Goal: Information Seeking & Learning: Compare options

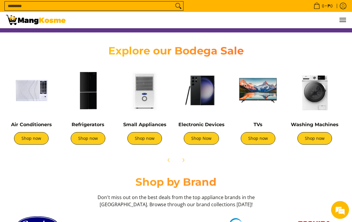
scroll to position [190, 0]
click at [96, 138] on link "Shop now" at bounding box center [88, 138] width 35 height 13
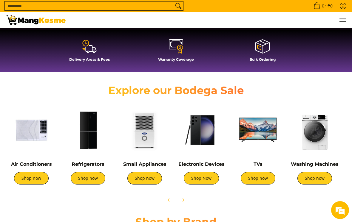
scroll to position [150, 0]
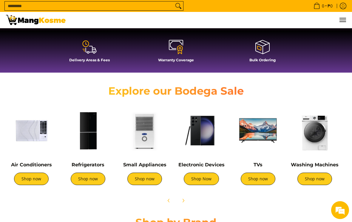
click at [147, 5] on input "Search..." at bounding box center [89, 5] width 169 height 9
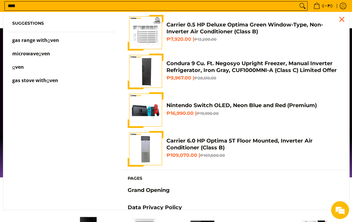
scroll to position [19, 0]
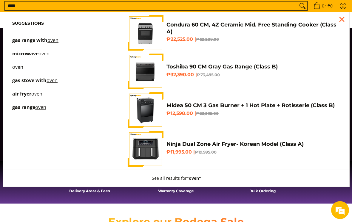
type input "****"
click at [256, 6] on button "Search" at bounding box center [302, 5] width 10 height 9
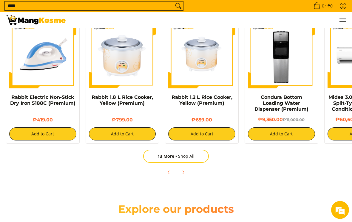
scroll to position [481, 0]
click at [198, 156] on link "13 More Shop All" at bounding box center [176, 156] width 66 height 13
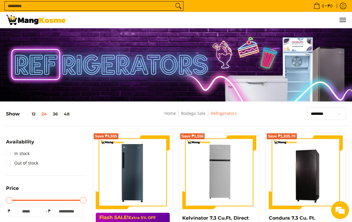
select select "**********"
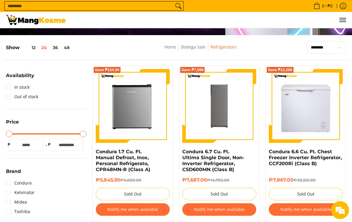
scroll to position [79, 0]
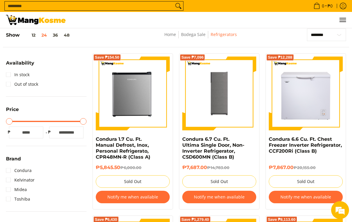
click at [144, 113] on img at bounding box center [133, 94] width 74 height 74
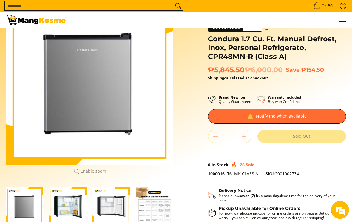
scroll to position [41, 0]
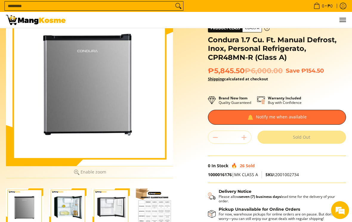
click at [69, 214] on img "Condura 1.7 Cu. Ft. Manual Defrost, Inox, Personal Refrigerato, CPR48MN-R (Clas…" at bounding box center [67, 207] width 37 height 37
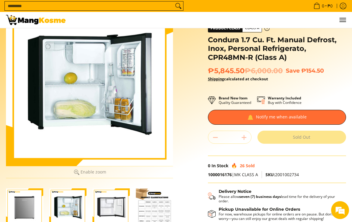
click at [94, 205] on img "Condura 1.7 Cu. Ft. Manual Defrost, Inox, Personal Refrigerato, CPR48MN-R (Clas…" at bounding box center [110, 207] width 37 height 37
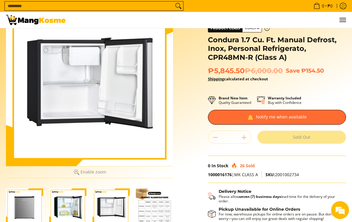
click at [155, 206] on img "Condura 1.7 Cu. Ft. Manual Defrost, Inox, Personal Refrigerato, CPR48MN-R (Clas…" at bounding box center [154, 207] width 37 height 37
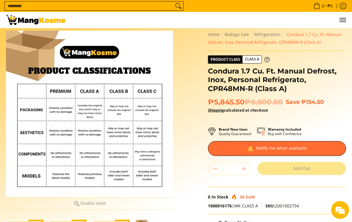
scroll to position [0, 0]
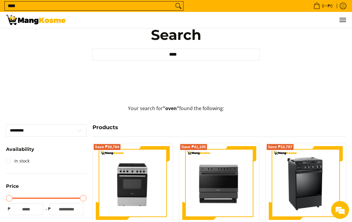
scroll to position [21, 0]
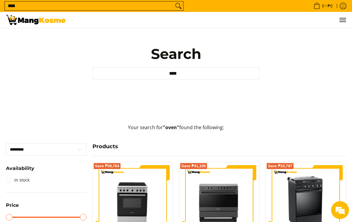
click at [345, 24] on button "Menu" at bounding box center [341, 20] width 7 height 16
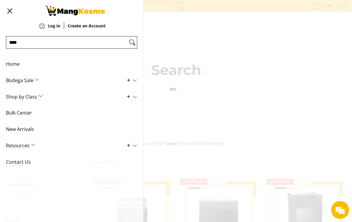
scroll to position [5, 0]
click at [253, 28] on div "0 Log in Create an Account ****" at bounding box center [176, 20] width 352 height 16
click at [295, 28] on div "0 Log in Create an Account ****" at bounding box center [176, 20] width 352 height 16
click at [215, 28] on div "0 Log in Create an Account ****" at bounding box center [176, 20] width 352 height 16
click at [13, 8] on button "Menu" at bounding box center [9, 11] width 7 height 22
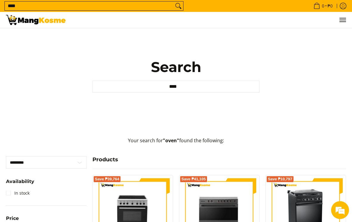
scroll to position [0, 0]
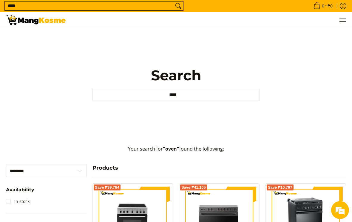
click at [168, 9] on input "****" at bounding box center [89, 5] width 169 height 9
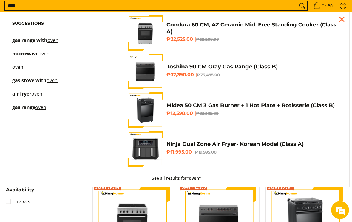
click at [55, 56] on link "microwave oven" at bounding box center [60, 57] width 97 height 10
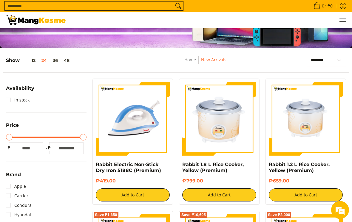
scroll to position [53, 0]
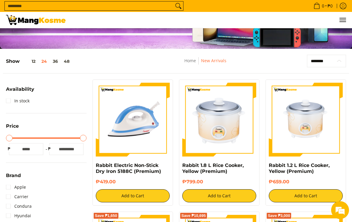
click at [316, 63] on select "**********" at bounding box center [326, 61] width 39 height 13
select select "**********"
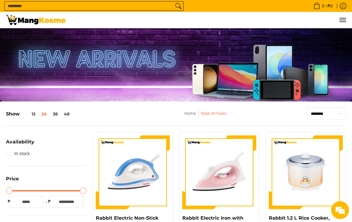
click at [15, 115] on h5 "Show 12 24 36 48" at bounding box center [39, 114] width 66 height 6
click at [16, 118] on div "Show 12 24 36 48" at bounding box center [77, 117] width 142 height 18
click at [15, 116] on h5 "Show 12 24 36 48" at bounding box center [39, 114] width 66 height 6
click at [35, 111] on div "Show 12 24 36 48" at bounding box center [77, 117] width 142 height 18
click at [33, 113] on button "12" at bounding box center [29, 114] width 19 height 5
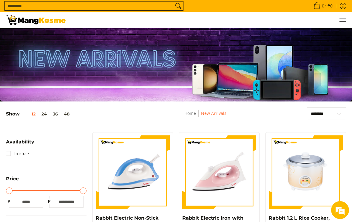
click at [195, 109] on div "Home New Arrivals" at bounding box center [204, 117] width 115 height 18
click at [194, 112] on link "Home" at bounding box center [190, 114] width 12 height 6
click at [191, 116] on link "Home" at bounding box center [190, 114] width 12 height 6
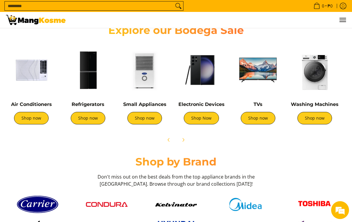
click at [92, 77] on img at bounding box center [88, 70] width 51 height 51
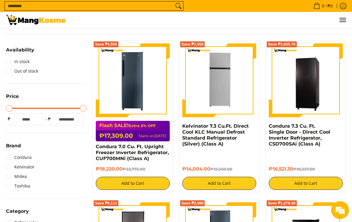
scroll to position [103, 0]
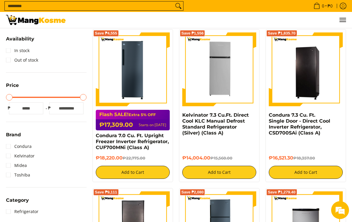
click at [343, 20] on span "Menu" at bounding box center [341, 20] width 7 height 0
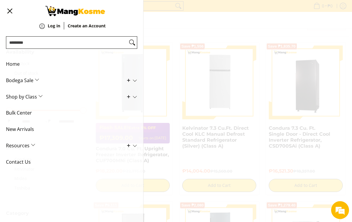
scroll to position [87, 0]
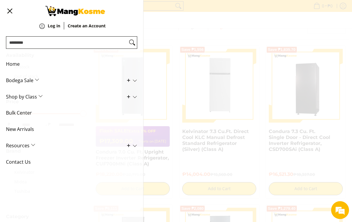
click at [259, 28] on div "0 Log in Create an Account" at bounding box center [176, 20] width 352 height 16
click at [296, 28] on div "0 Log in Create an Account" at bounding box center [176, 20] width 352 height 16
click at [287, 28] on div "0 Log in Create an Account" at bounding box center [176, 20] width 352 height 16
click at [10, 11] on span "Menu" at bounding box center [9, 11] width 7 height 0
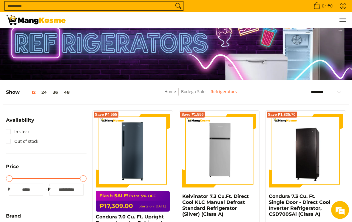
scroll to position [21, 0]
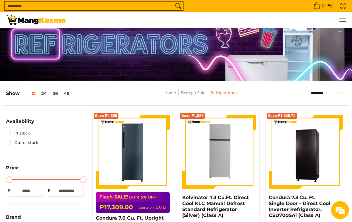
click at [324, 92] on select "**********" at bounding box center [326, 93] width 39 height 13
select select "**********"
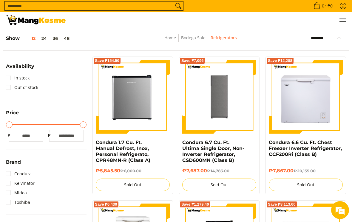
scroll to position [79, 0]
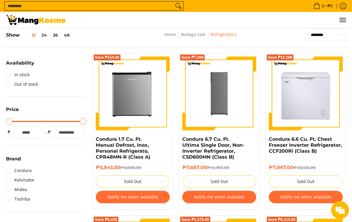
click at [197, 28] on div "0 Log in Create an Account" at bounding box center [176, 20] width 352 height 16
click at [195, 35] on link "Bodega Sale" at bounding box center [193, 35] width 24 height 6
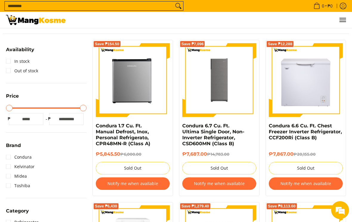
scroll to position [95, 0]
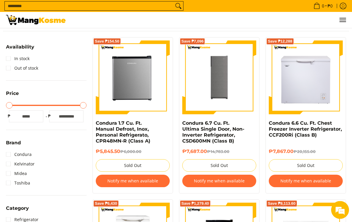
click at [309, 93] on img at bounding box center [305, 78] width 74 height 74
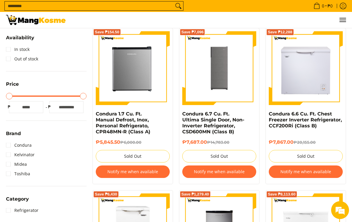
click at [237, 123] on link "Condura 6.7 Cu. Ft. Ultima Single Door, Non-Inverter Refrigerator, CSD600MN (Cl…" at bounding box center [213, 123] width 62 height 24
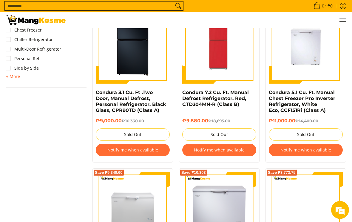
scroll to position [449, 0]
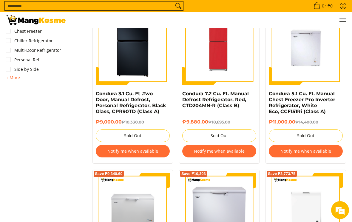
click at [239, 103] on link "Condura 7.2 Cu. Ft. Manual Defrost Refrigerator, Red, CTD204MN-R (Class B)" at bounding box center [215, 100] width 66 height 18
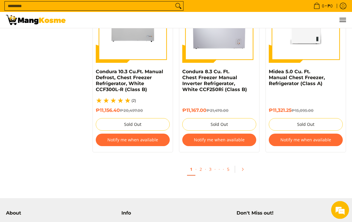
scroll to position [633, 0]
click at [198, 169] on link "2" at bounding box center [200, 170] width 8 height 12
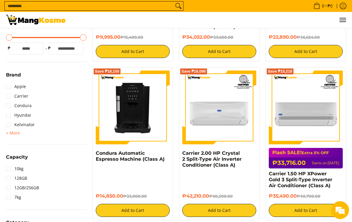
scroll to position [313, 0]
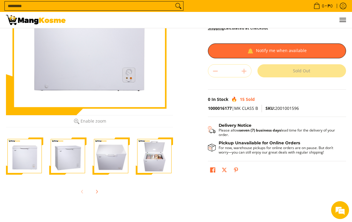
click at [155, 164] on img "Condura 6.6 Cu. Ft. Chest Freezer Inverter Refrigerator, CCF200Ri (Class B)-4" at bounding box center [154, 156] width 37 height 37
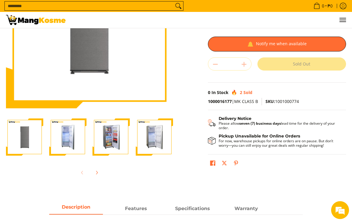
scroll to position [96, 0]
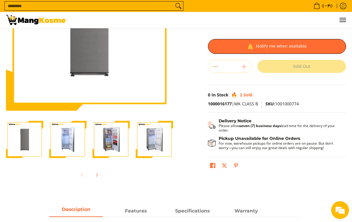
click at [115, 142] on img "Condura 6.7 Cu. Ft. Ultima Single Door, Non-Inverter Refrigerator, CSD600MN (Cl…" at bounding box center [110, 139] width 37 height 37
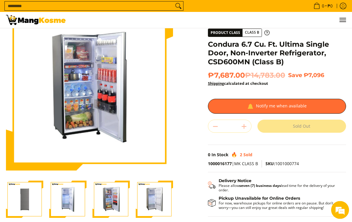
scroll to position [0, 0]
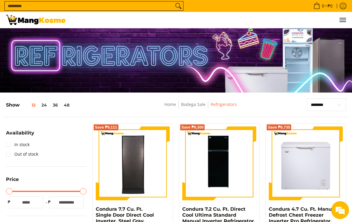
scroll to position [1, 0]
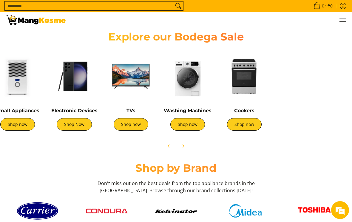
scroll to position [0, 117]
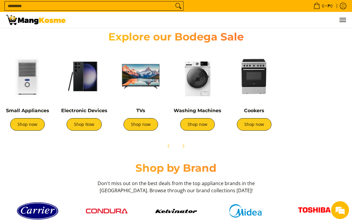
click at [262, 128] on link "Shop now" at bounding box center [254, 124] width 35 height 13
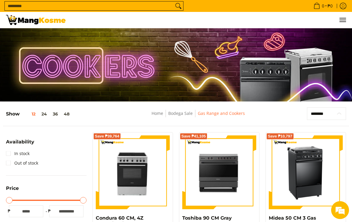
click at [314, 115] on select "**********" at bounding box center [326, 114] width 39 height 13
select select "**********"
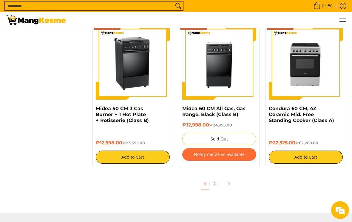
scroll to position [575, 0]
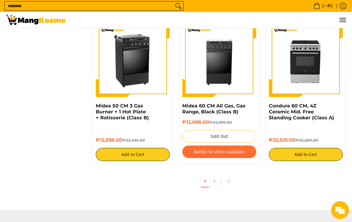
click at [214, 181] on link "2" at bounding box center [214, 181] width 8 height 12
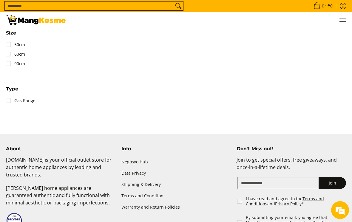
scroll to position [364, 0]
